Goal: Find specific page/section: Find specific page/section

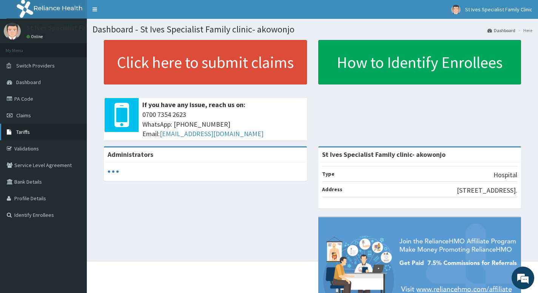
click at [34, 137] on link "Tariffs" at bounding box center [43, 132] width 87 height 17
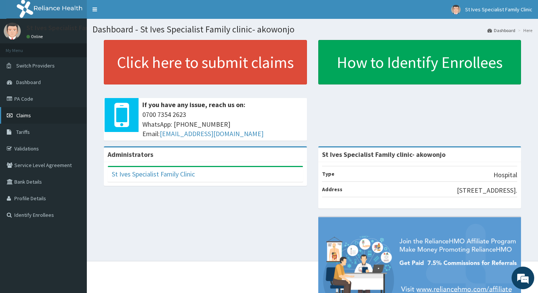
click at [25, 119] on link "Claims" at bounding box center [43, 115] width 87 height 17
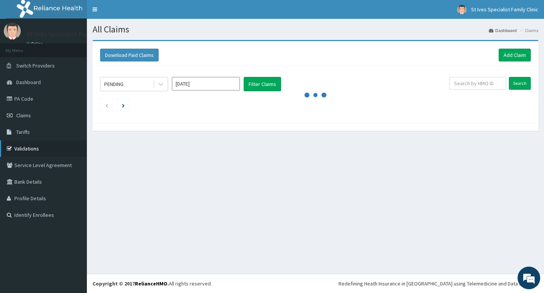
click at [26, 146] on link "Validations" at bounding box center [43, 148] width 87 height 17
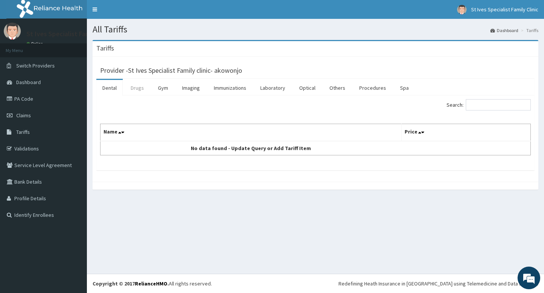
click at [136, 88] on link "Drugs" at bounding box center [137, 88] width 25 height 16
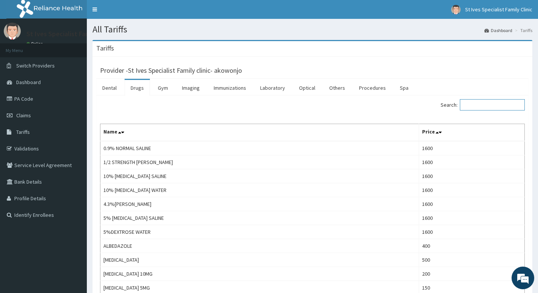
click at [481, 103] on input "Search:" at bounding box center [492, 104] width 65 height 11
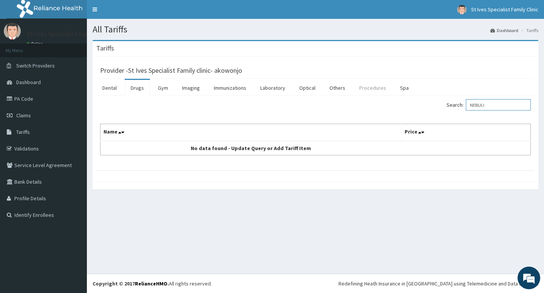
type input "NEBULI"
click at [369, 89] on link "Procedures" at bounding box center [372, 88] width 39 height 16
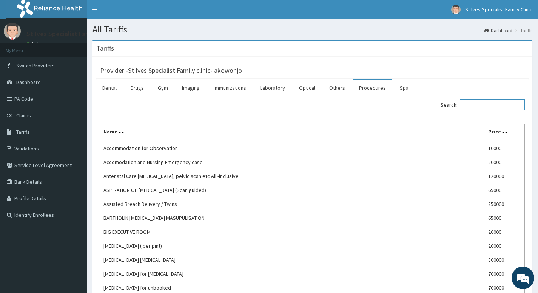
click at [485, 106] on input "Search:" at bounding box center [492, 104] width 65 height 11
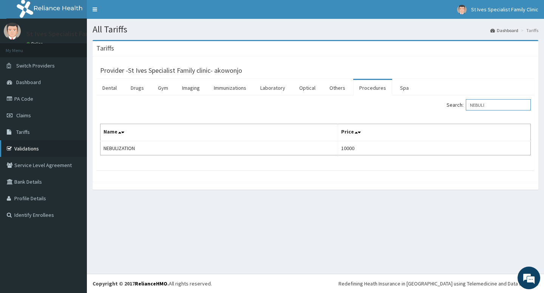
type input "NEBULI"
click at [27, 148] on link "Validations" at bounding box center [43, 148] width 87 height 17
